Goal: Information Seeking & Learning: Learn about a topic

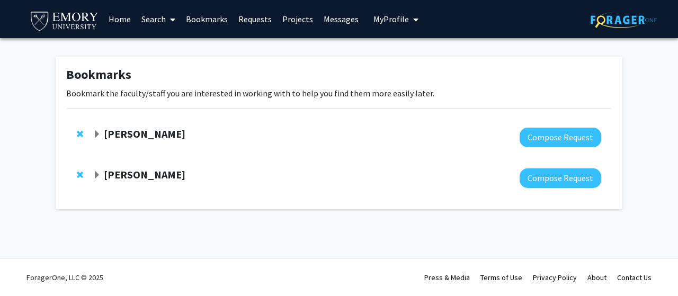
click at [130, 180] on strong "[PERSON_NAME]" at bounding box center [145, 174] width 82 height 13
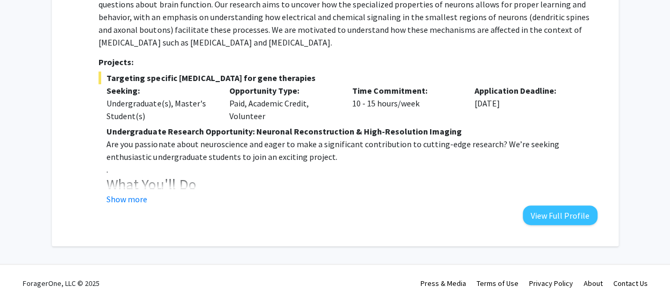
scroll to position [226, 0]
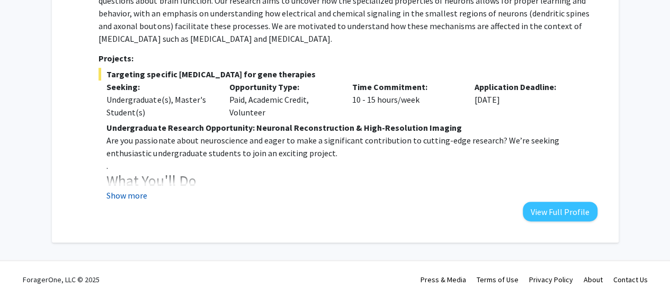
click at [136, 192] on button "Show more" at bounding box center [126, 195] width 41 height 13
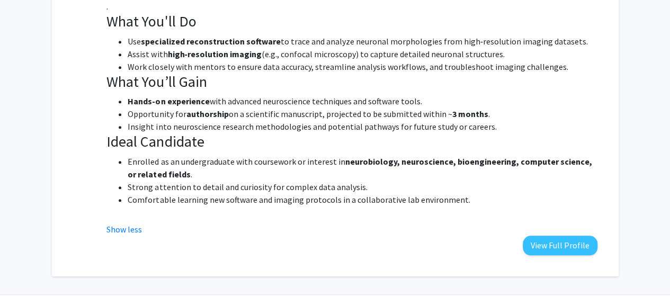
scroll to position [421, 0]
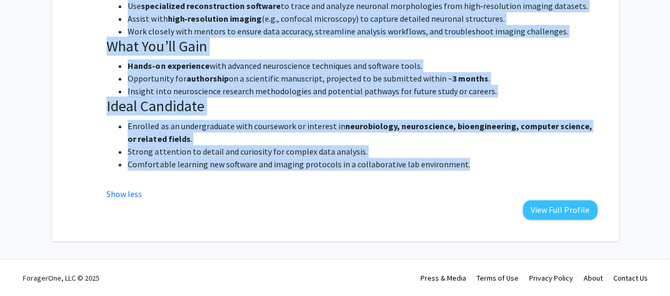
drag, startPoint x: 97, startPoint y: 55, endPoint x: 472, endPoint y: 167, distance: 391.2
copy div "Department: Cell Biology We use a combination of cutting-edge imaging, electrop…"
click at [472, 167] on li "Comfortable learning new software and imaging protocols in a collaborative lab …" at bounding box center [362, 164] width 469 height 13
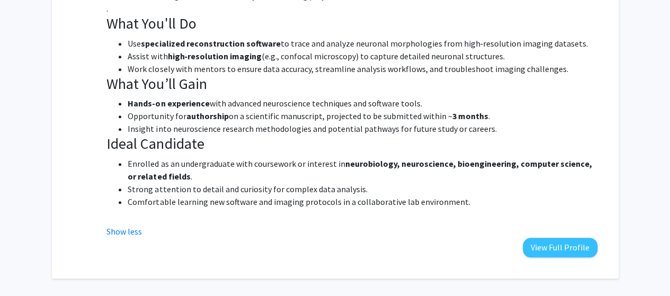
scroll to position [380, 0]
